Goal: Complete application form

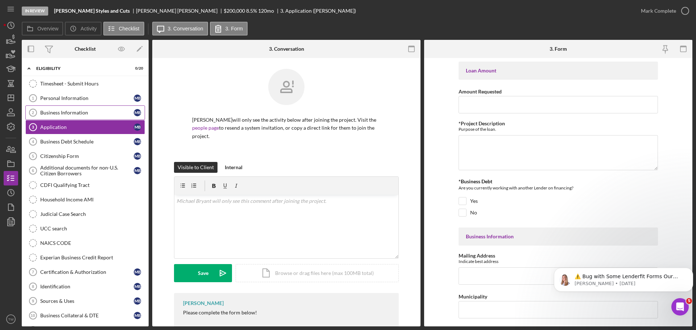
click at [78, 108] on link "Business Information 2 Business Information M B" at bounding box center [85, 113] width 120 height 15
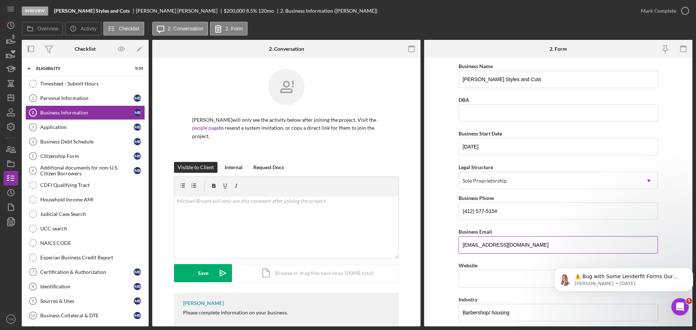
click at [527, 244] on input "[EMAIL_ADDRESS][DOMAIN_NAME]" at bounding box center [558, 244] width 199 height 17
